Goal: Task Accomplishment & Management: Manage account settings

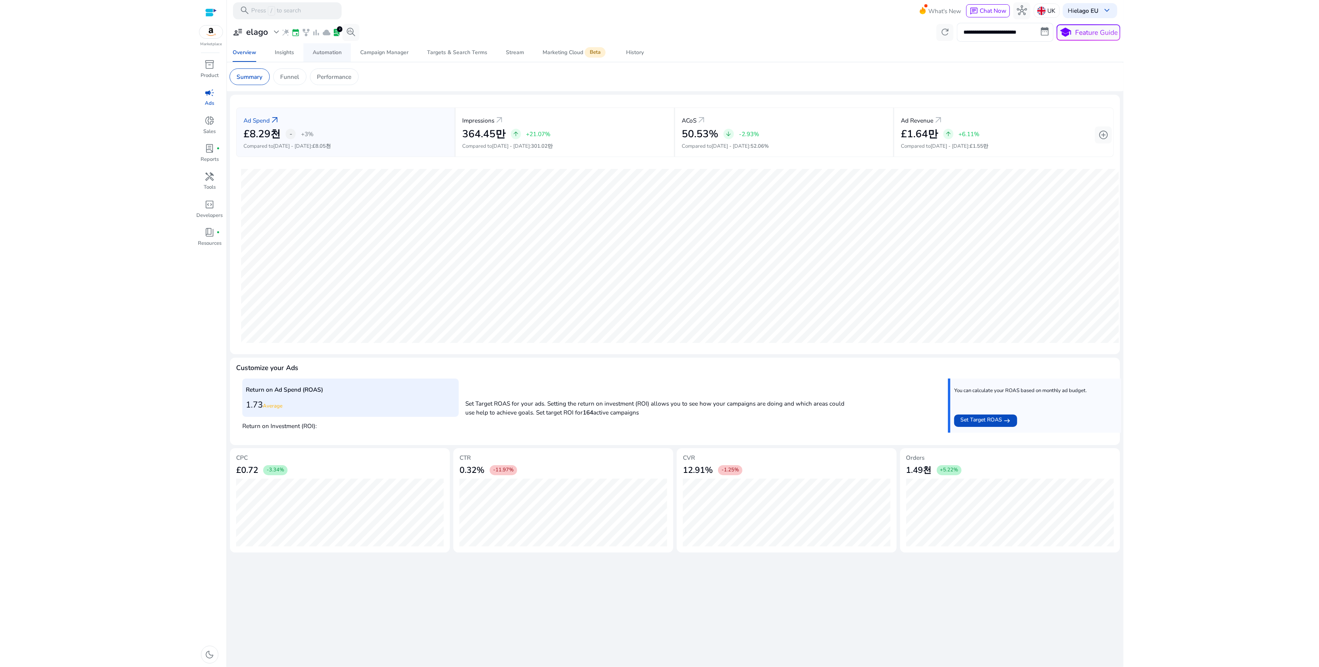
click at [331, 57] on span "Automation" at bounding box center [327, 52] width 29 height 19
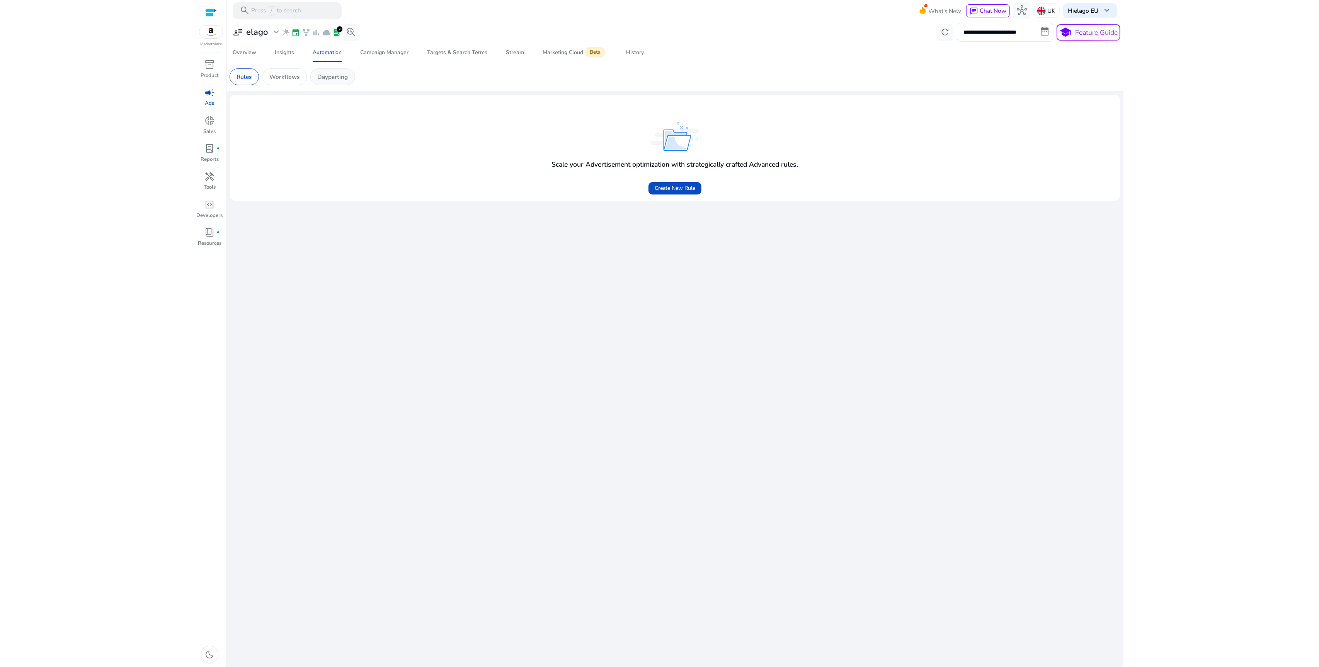
click at [338, 78] on p "Dayparting" at bounding box center [332, 76] width 31 height 9
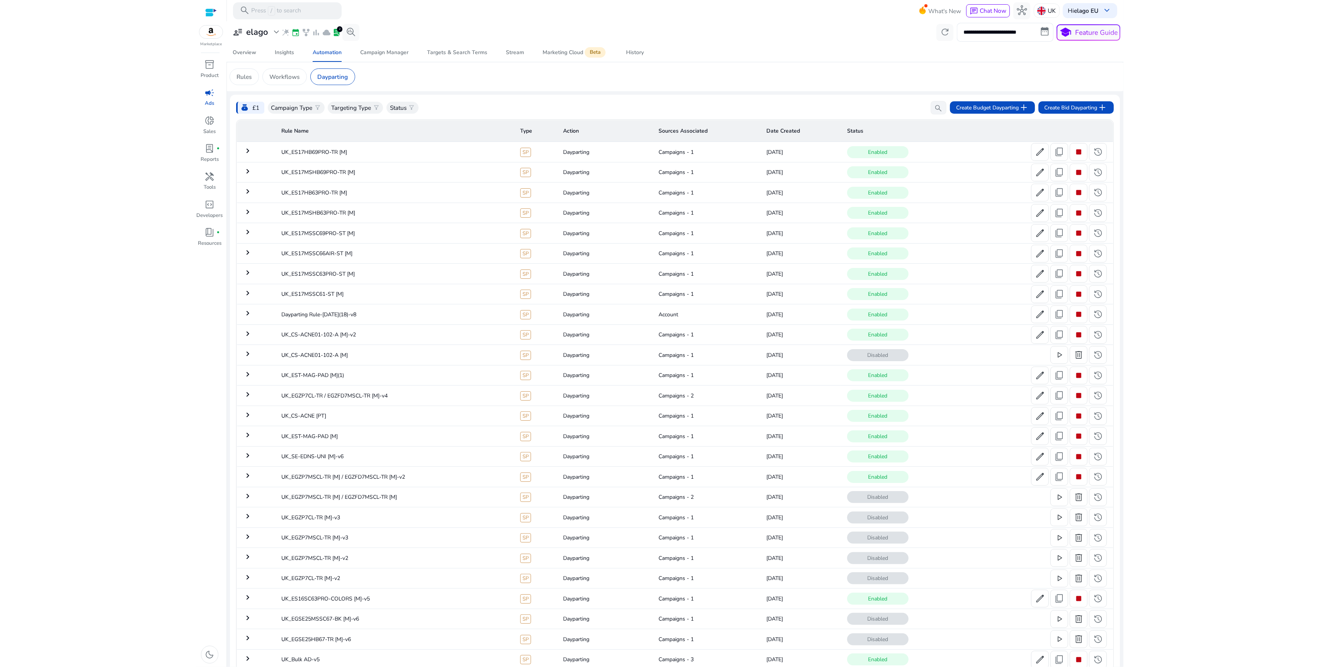
click at [354, 153] on td "UK_ES17HB69PRO-TR [M]" at bounding box center [394, 152] width 239 height 20
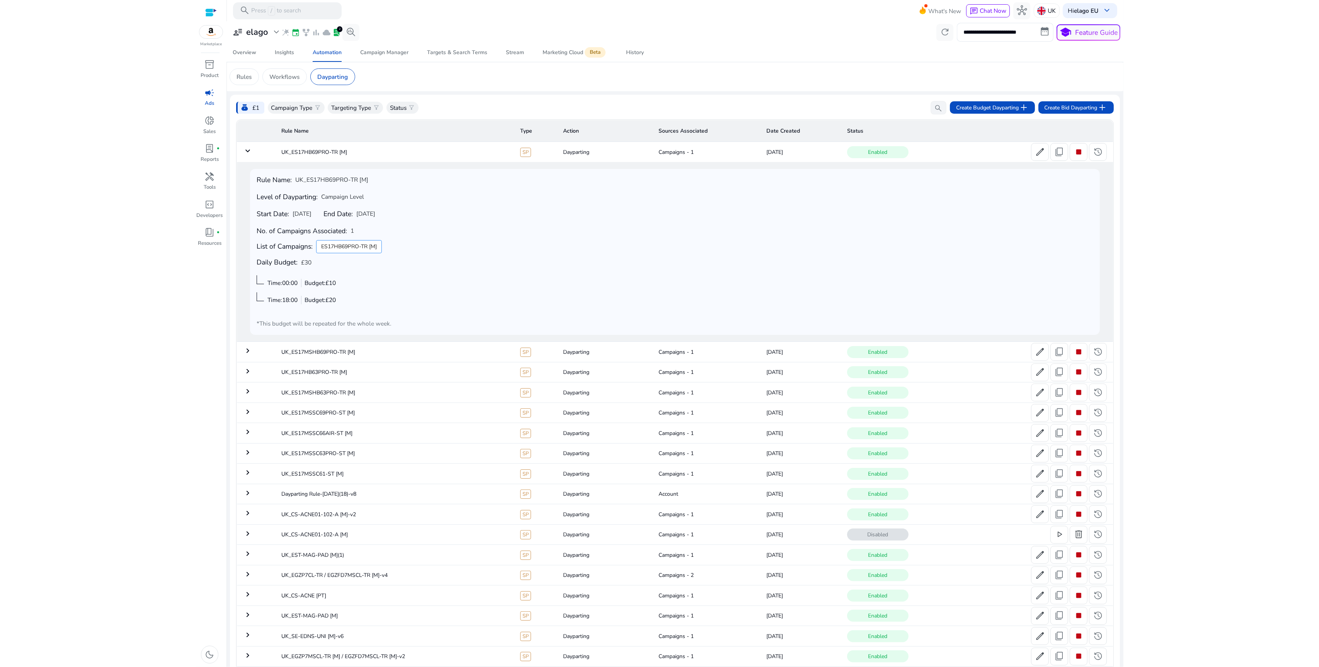
scroll to position [142, 0]
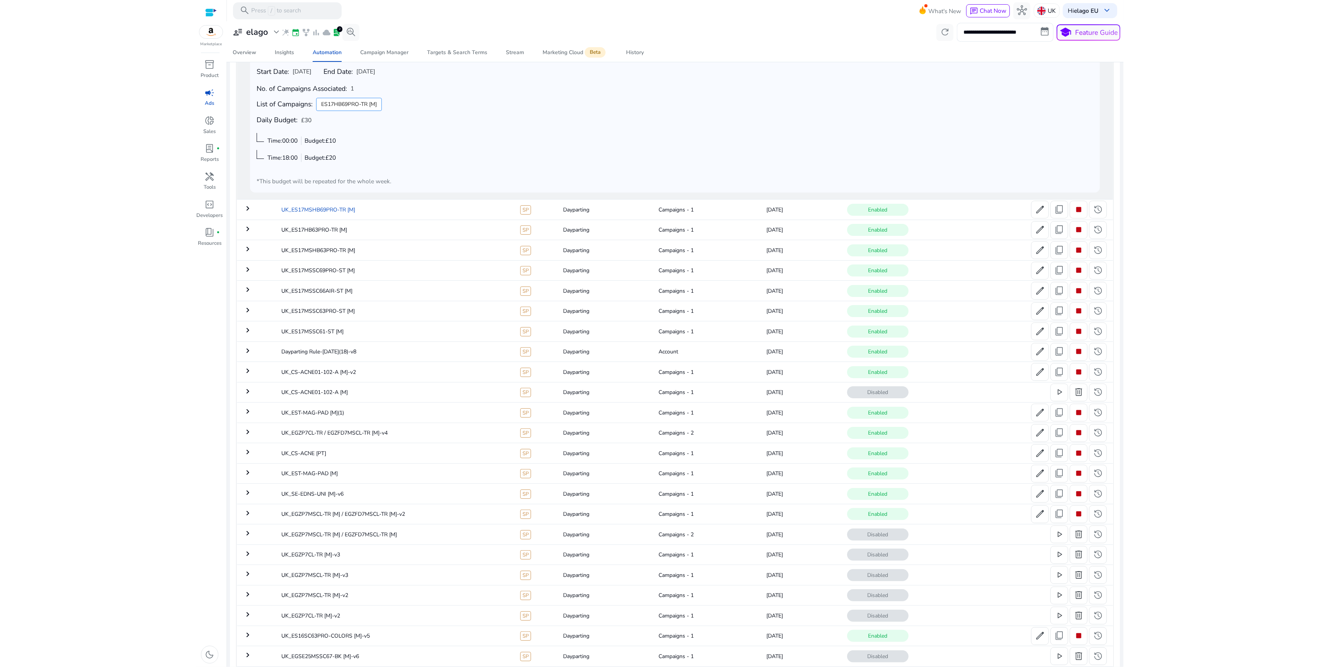
click at [341, 204] on td "UK_ES17MSHB69PRO-TR [M]" at bounding box center [394, 209] width 239 height 20
click at [354, 209] on td "UK_ES17HB63PRO-TR [M]" at bounding box center [394, 209] width 239 height 20
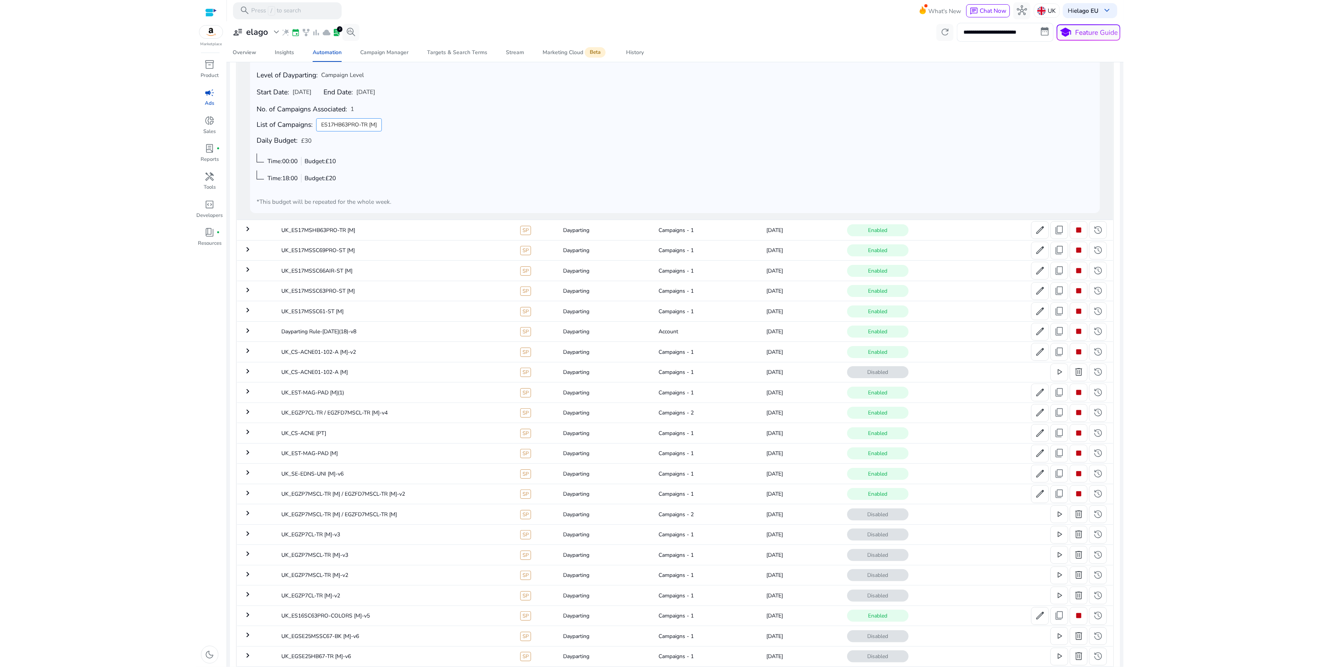
scroll to position [183, 0]
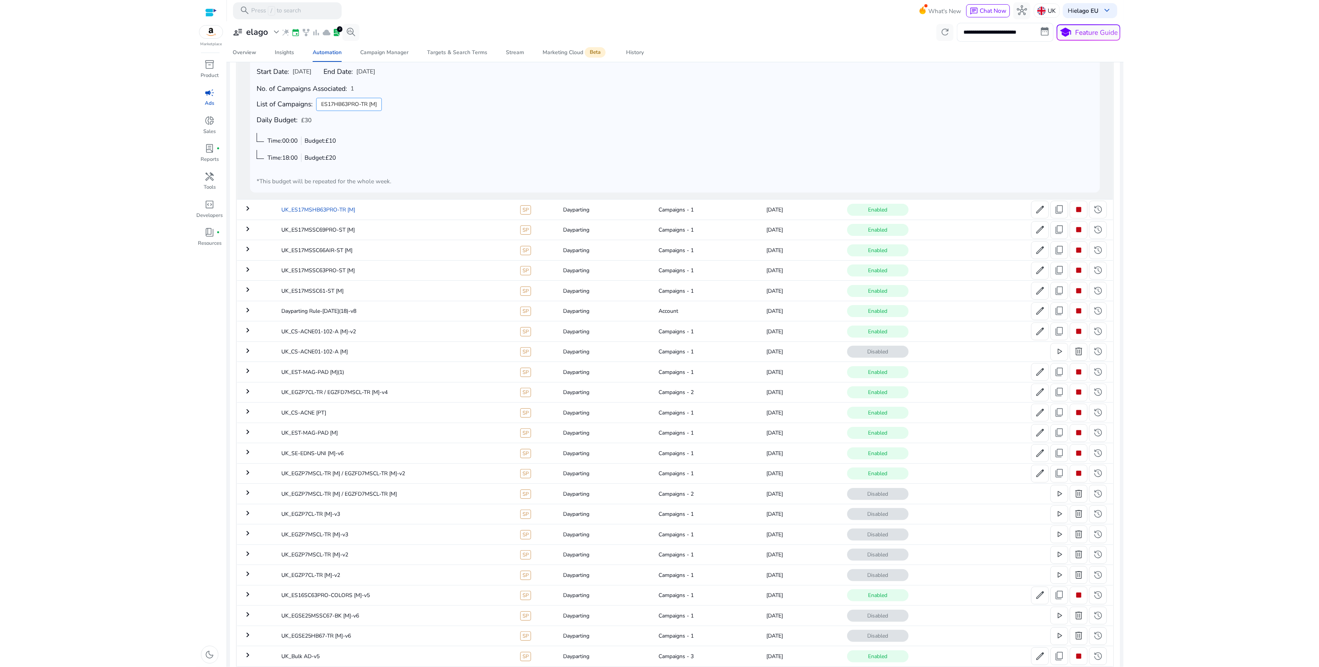
click at [353, 209] on td "UK_ES17MSHB63PRO-TR [M]" at bounding box center [394, 209] width 239 height 20
click at [360, 211] on td "UK_ES17MSSC69PRO-ST [M]" at bounding box center [394, 209] width 239 height 20
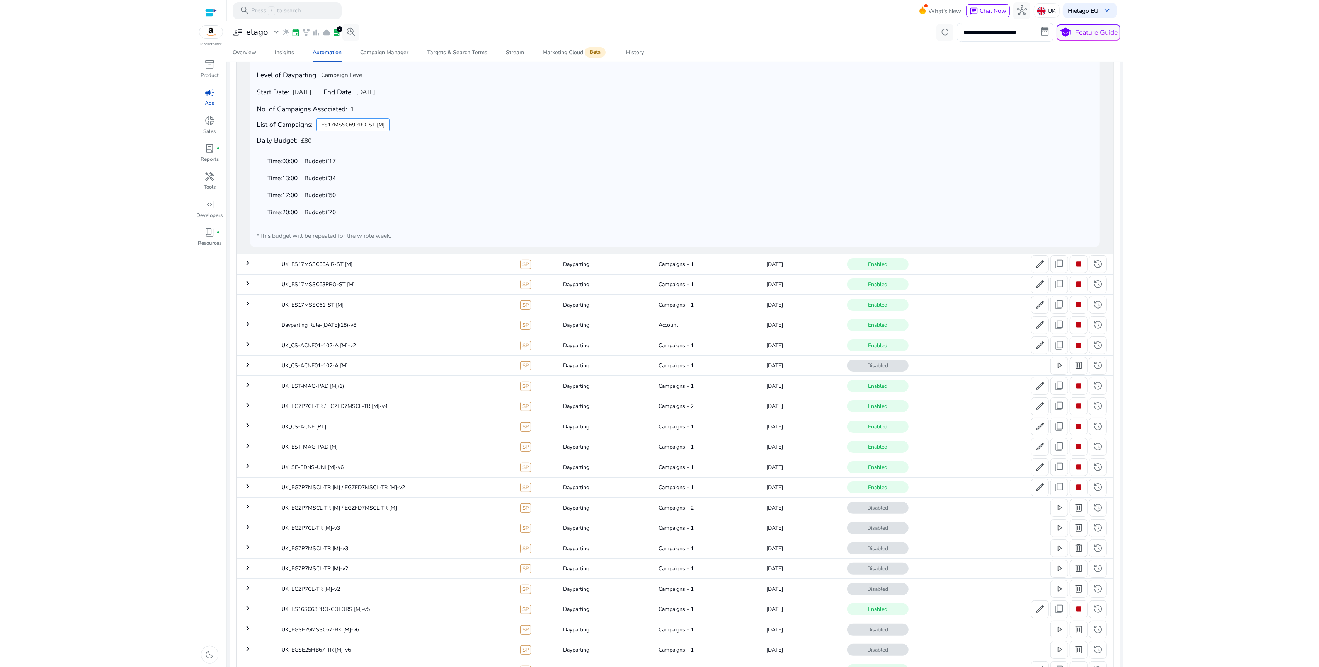
scroll to position [223, 0]
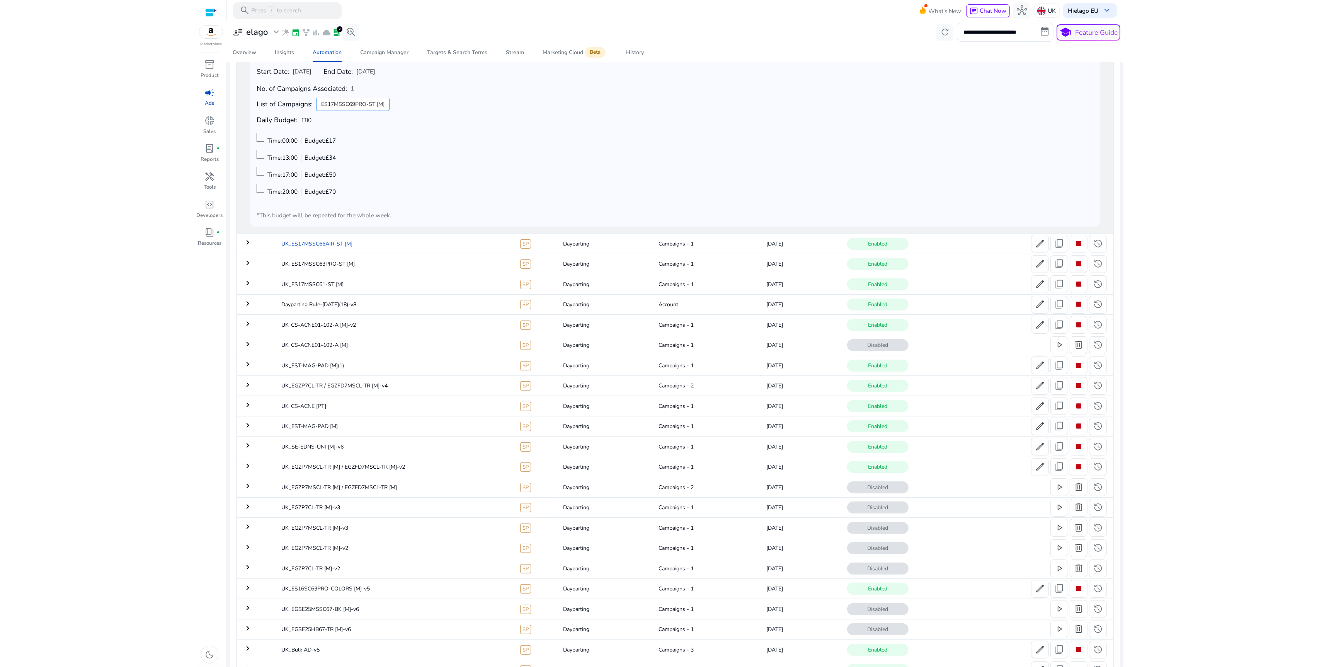
click at [358, 242] on td "UK_ES17MSSC66AIR-ST [M]" at bounding box center [394, 243] width 239 height 20
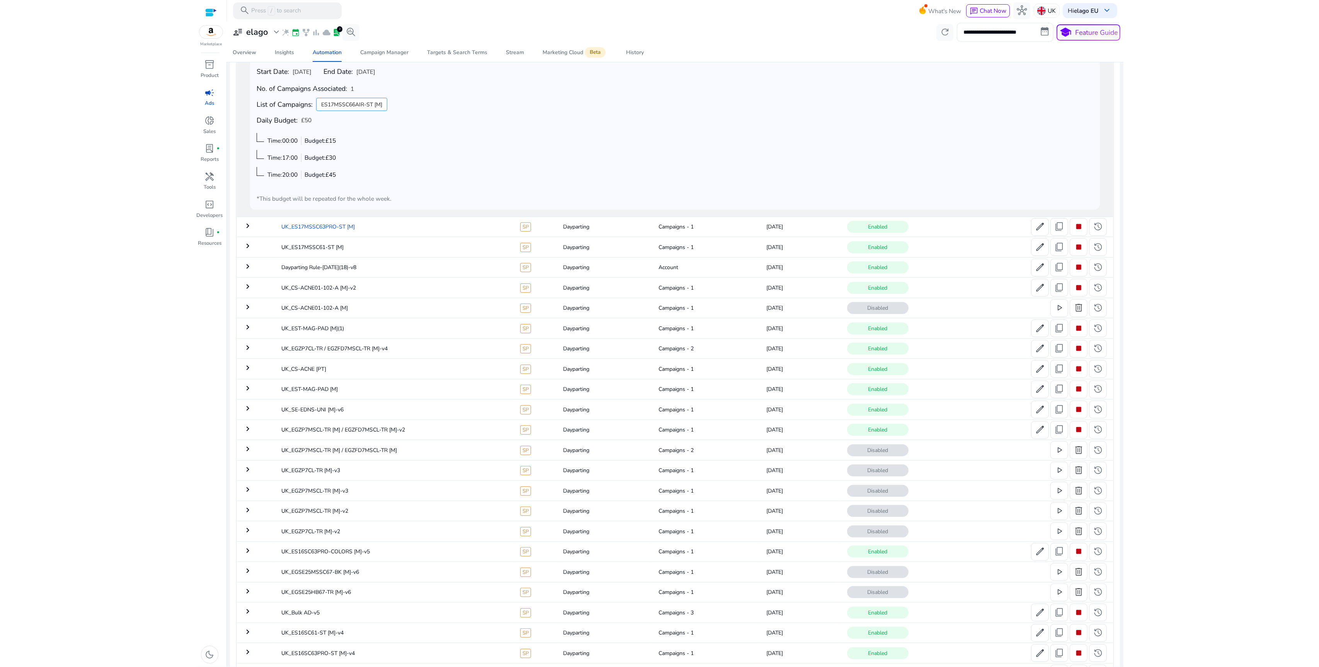
click at [362, 232] on td "UK_ES17MSSC63PRO-ST [M]" at bounding box center [394, 226] width 239 height 20
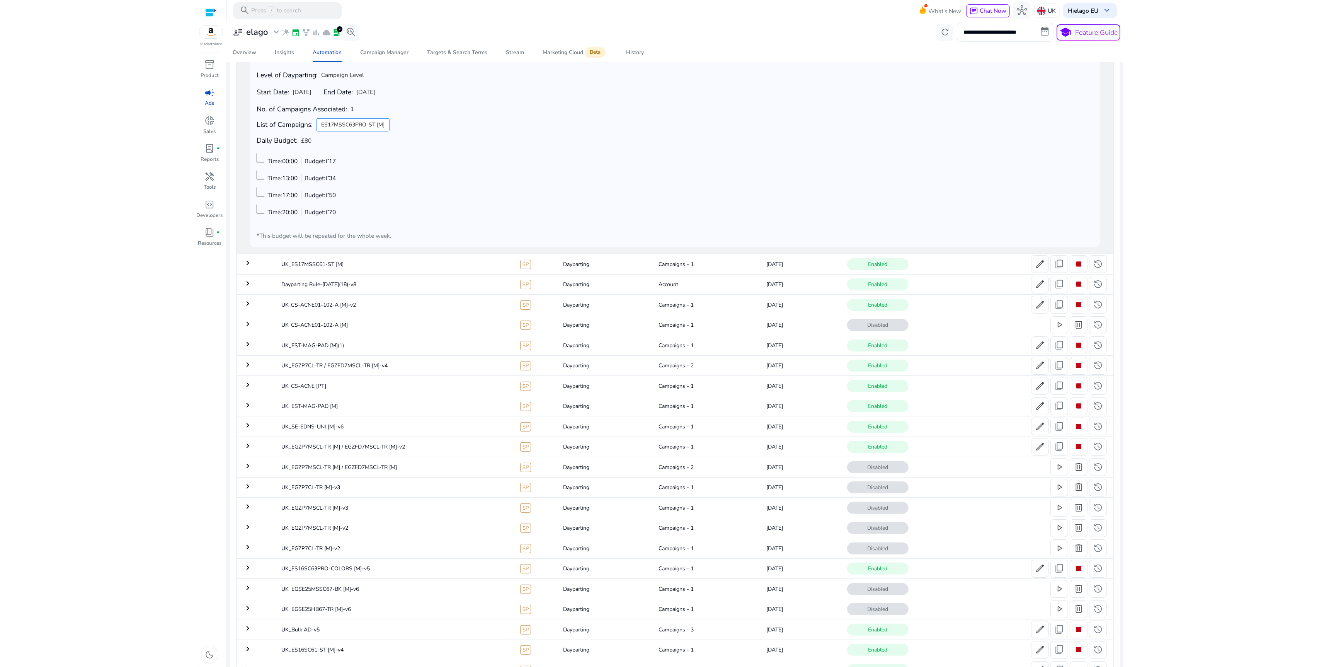
scroll to position [264, 0]
